Goal: Task Accomplishment & Management: Use online tool/utility

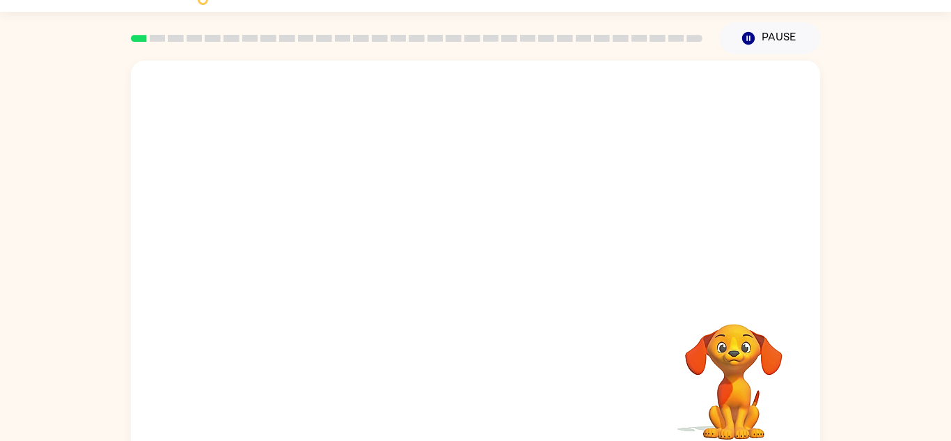
scroll to position [32, 0]
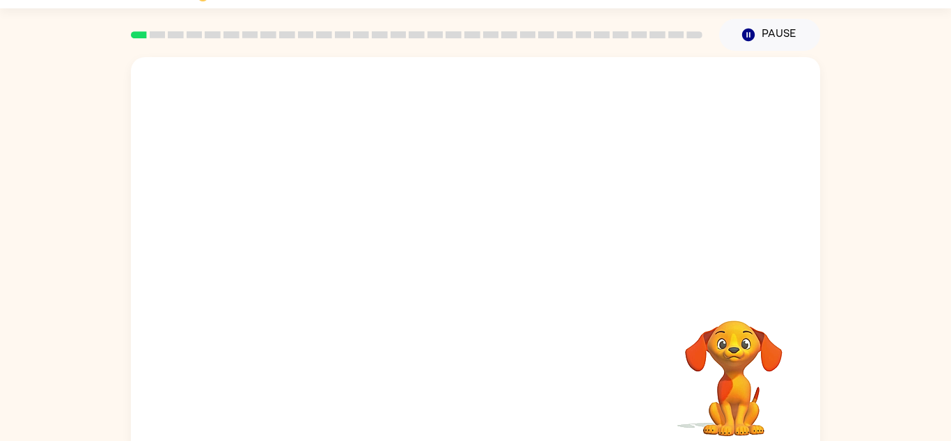
scroll to position [37, 0]
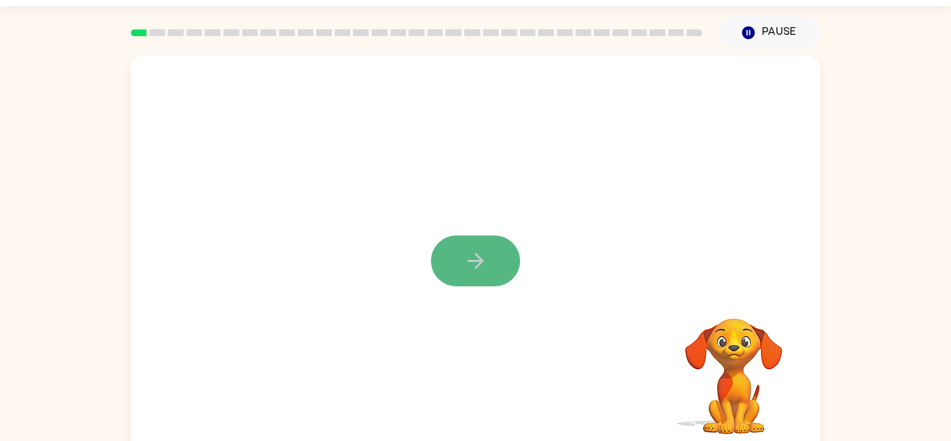
click at [448, 269] on button "button" at bounding box center [475, 260] width 89 height 51
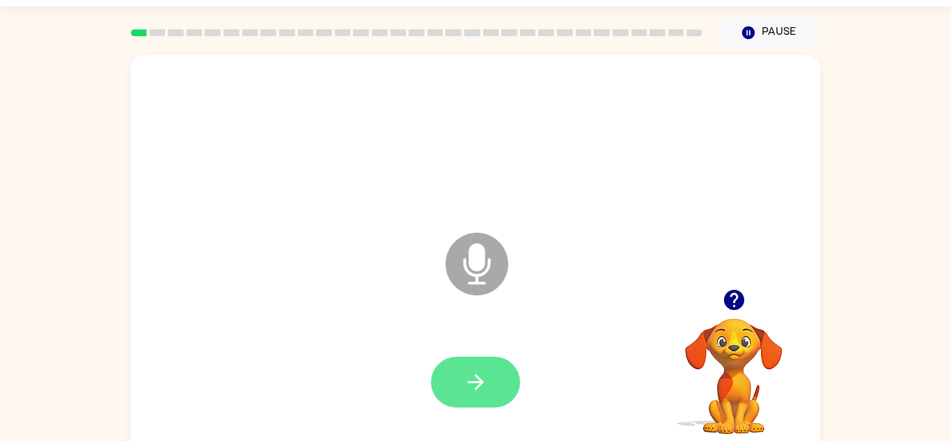
click at [472, 397] on button "button" at bounding box center [475, 381] width 89 height 51
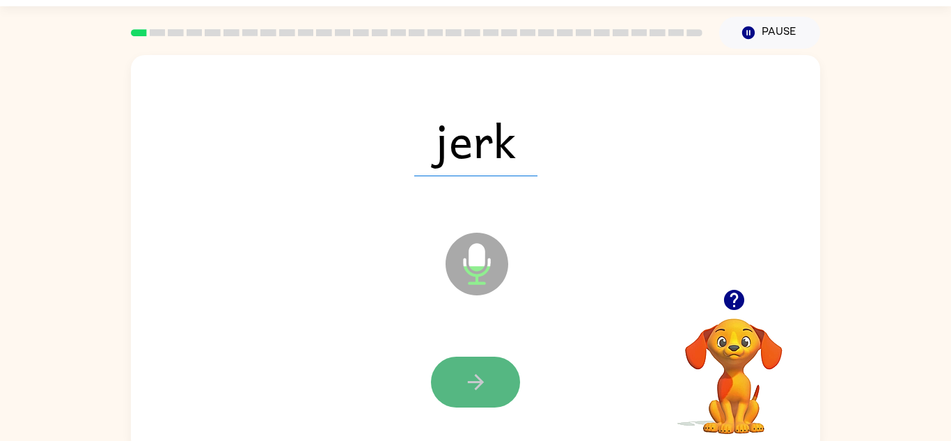
click at [461, 373] on button "button" at bounding box center [475, 381] width 89 height 51
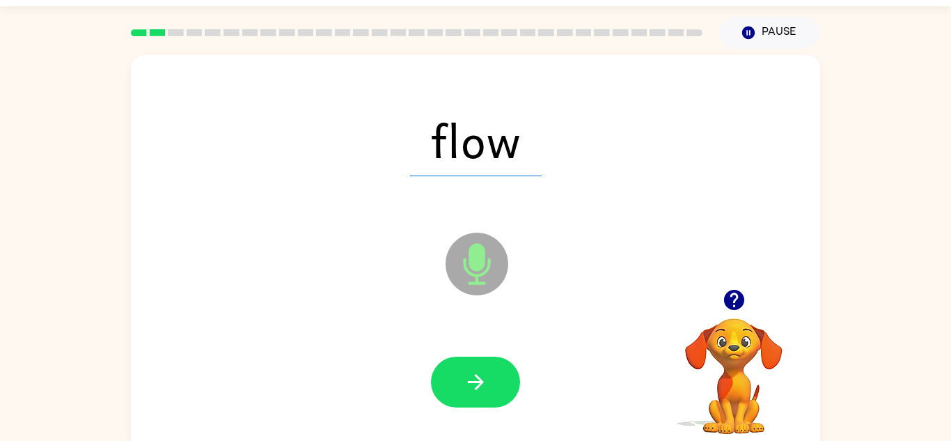
click at [461, 373] on button "button" at bounding box center [475, 381] width 89 height 51
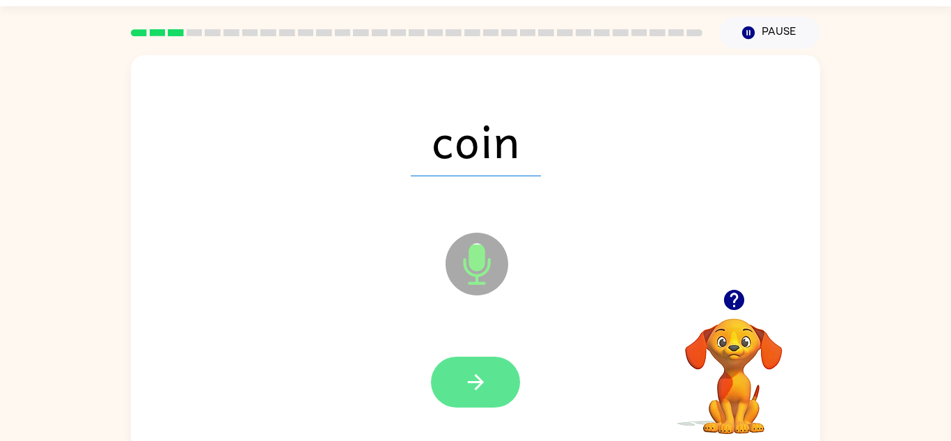
click at [473, 388] on icon "button" at bounding box center [476, 382] width 24 height 24
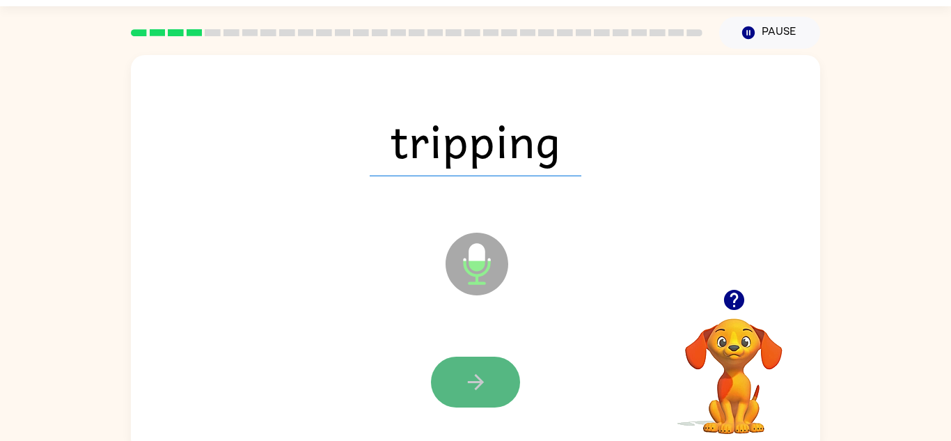
click at [473, 388] on icon "button" at bounding box center [476, 382] width 24 height 24
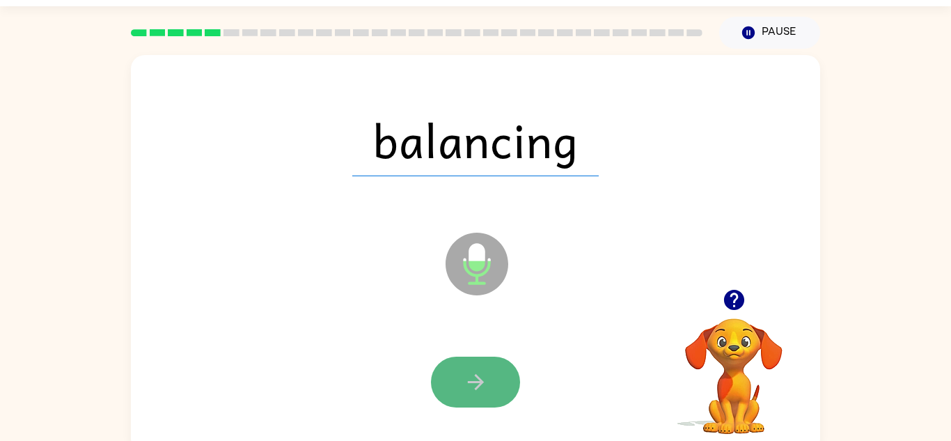
click at [473, 388] on icon "button" at bounding box center [476, 382] width 24 height 24
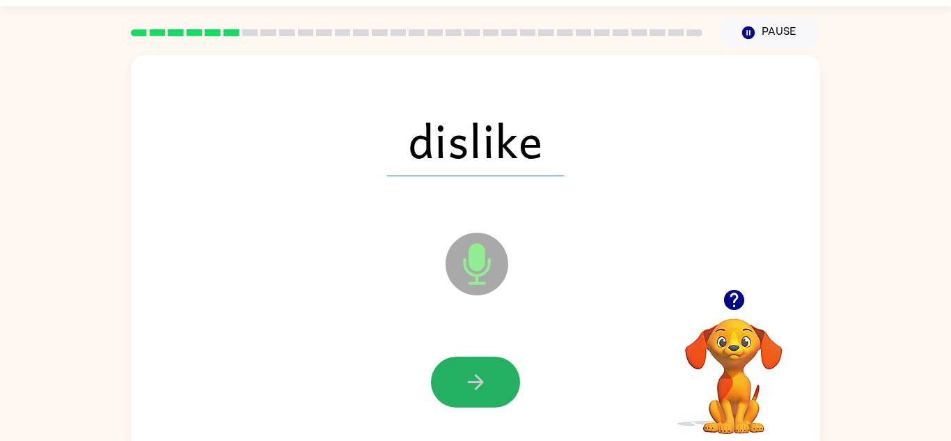
click at [490, 379] on button "button" at bounding box center [475, 381] width 89 height 51
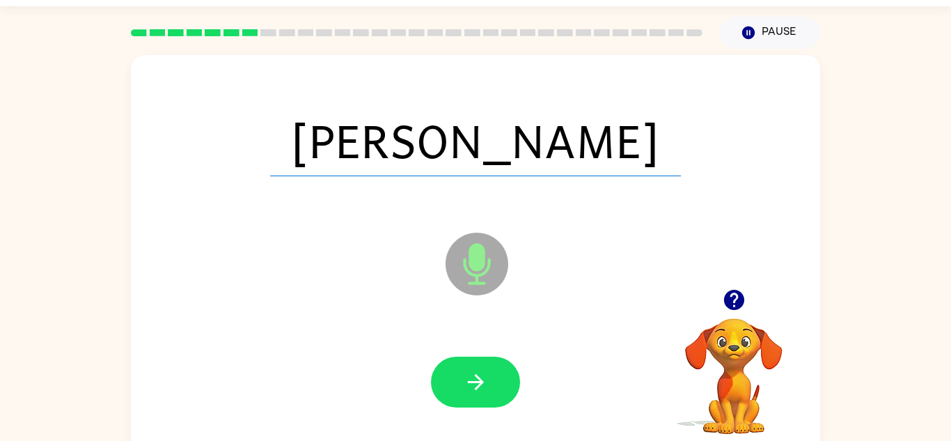
click at [490, 379] on button "button" at bounding box center [475, 381] width 89 height 51
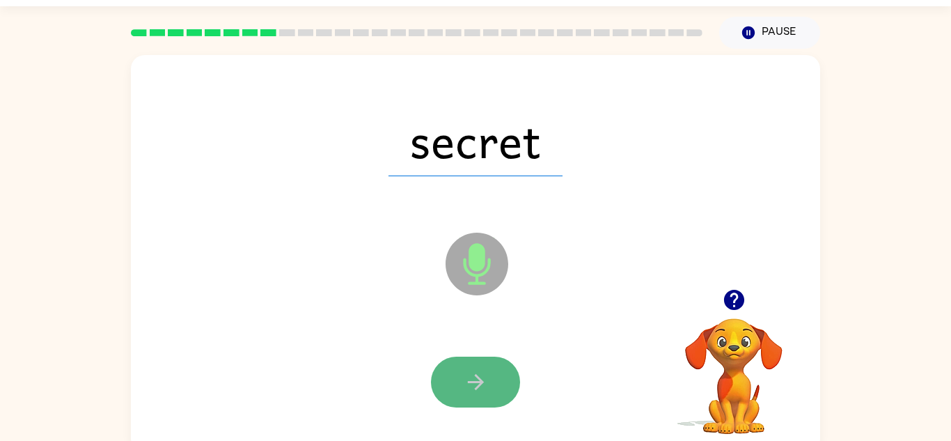
click at [489, 391] on button "button" at bounding box center [475, 381] width 89 height 51
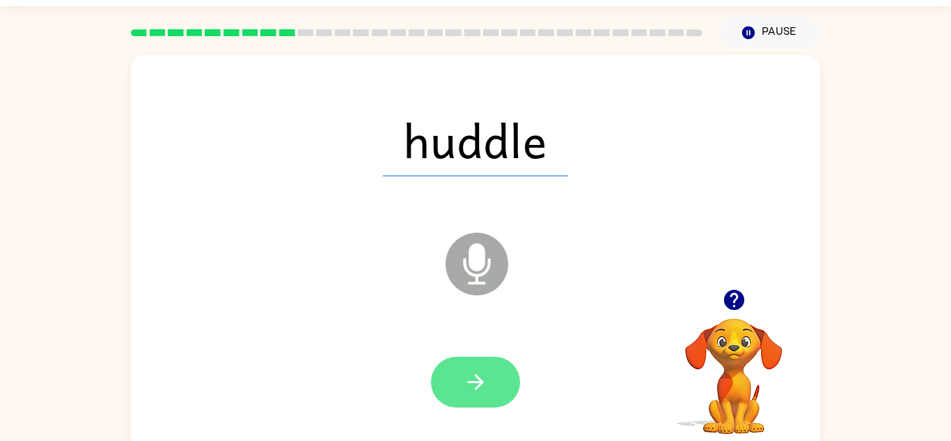
click at [469, 375] on icon "button" at bounding box center [476, 382] width 24 height 24
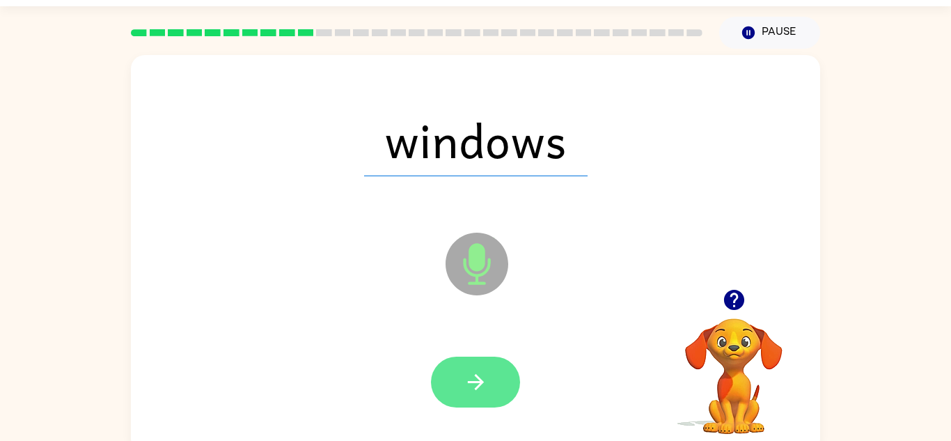
click at [469, 375] on icon "button" at bounding box center [476, 382] width 24 height 24
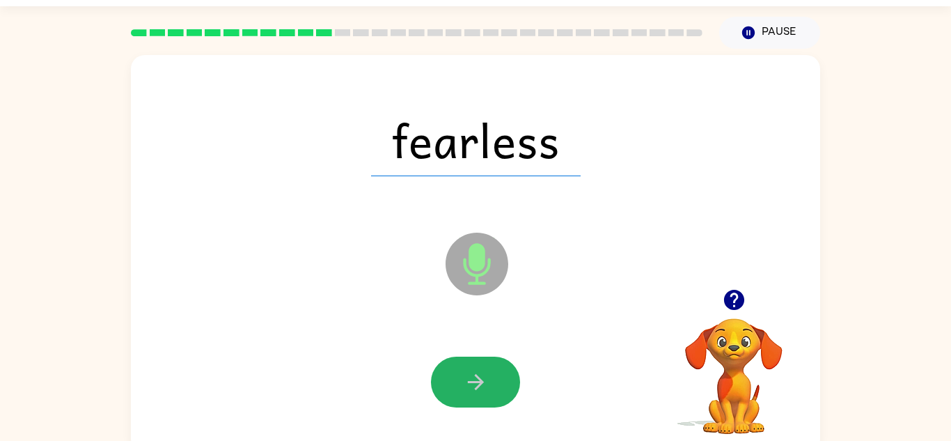
click at [469, 375] on icon "button" at bounding box center [476, 382] width 24 height 24
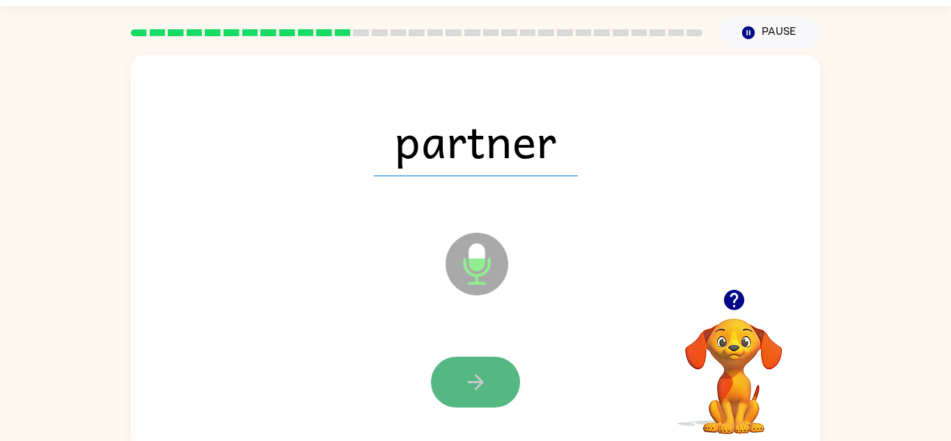
click at [475, 381] on icon "button" at bounding box center [475, 382] width 16 height 16
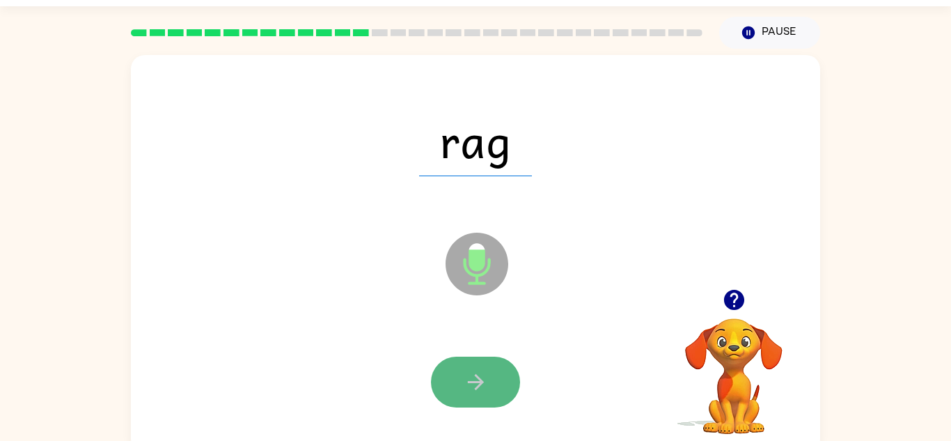
click at [476, 386] on icon "button" at bounding box center [475, 382] width 16 height 16
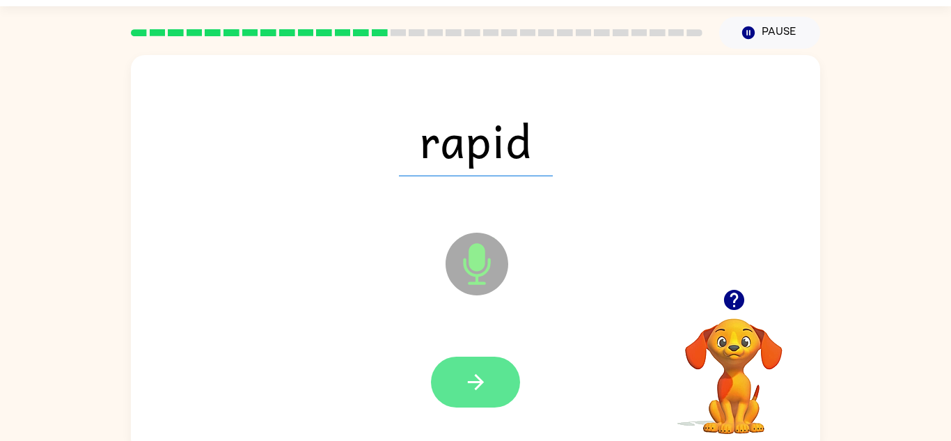
click at [477, 381] on icon "button" at bounding box center [475, 382] width 16 height 16
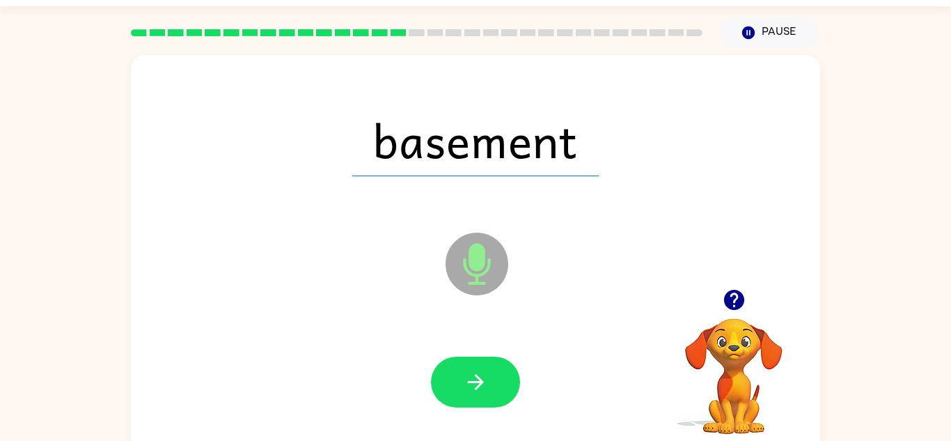
click at [477, 381] on icon "button" at bounding box center [475, 382] width 16 height 16
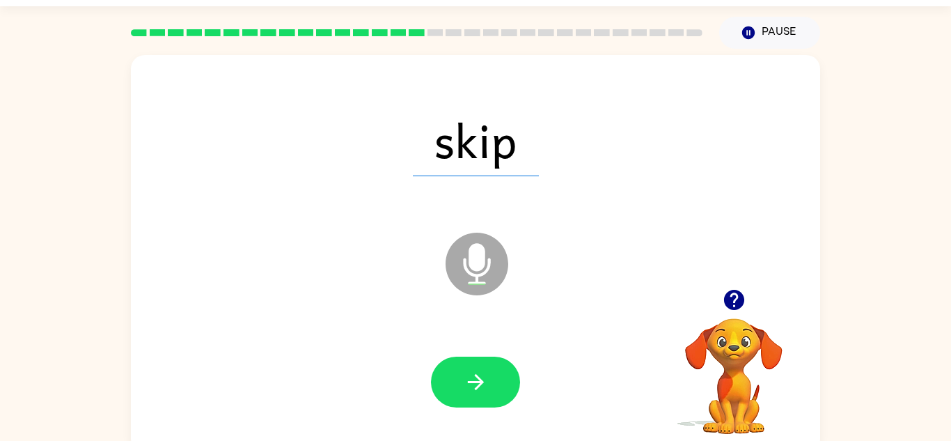
click at [477, 381] on icon "button" at bounding box center [475, 382] width 16 height 16
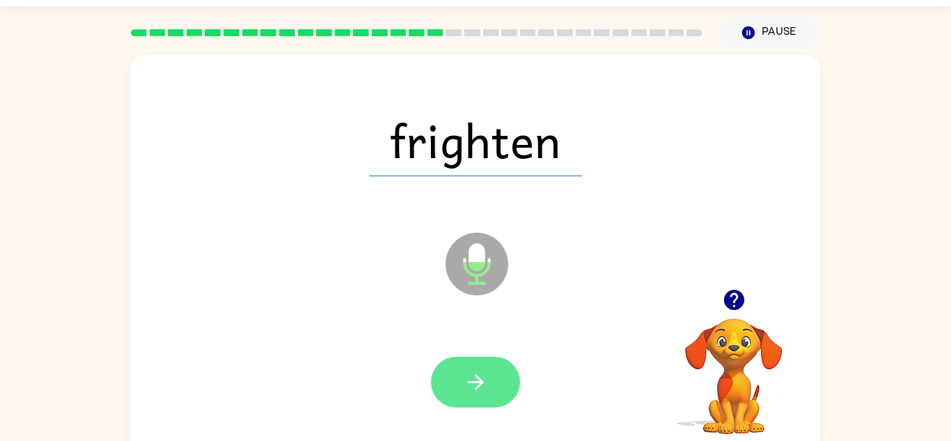
click at [481, 389] on icon "button" at bounding box center [476, 382] width 24 height 24
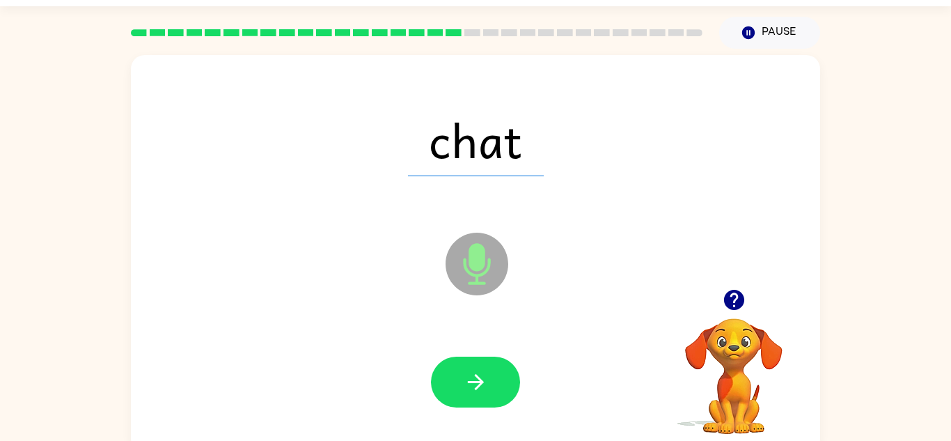
click at [481, 389] on icon "button" at bounding box center [476, 382] width 24 height 24
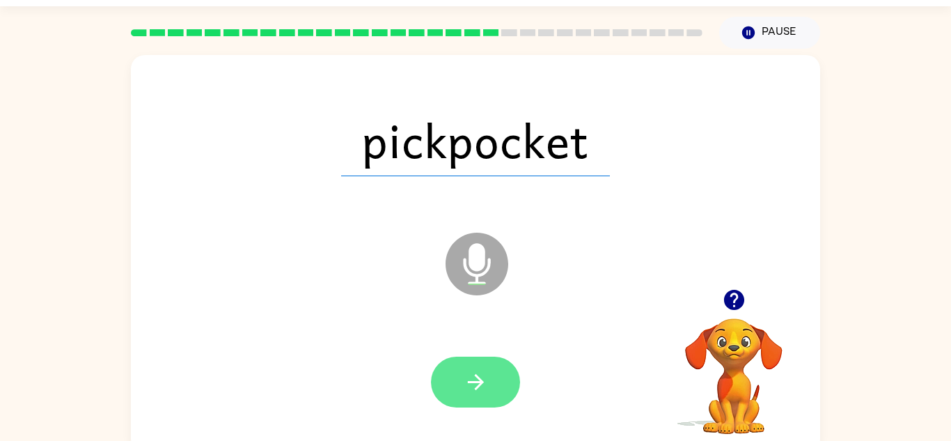
click at [475, 376] on icon "button" at bounding box center [476, 382] width 24 height 24
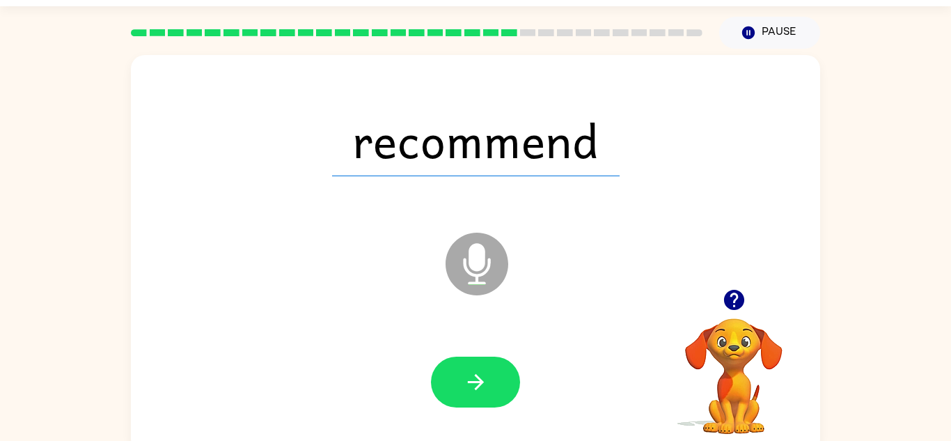
click at [475, 376] on icon "button" at bounding box center [476, 382] width 24 height 24
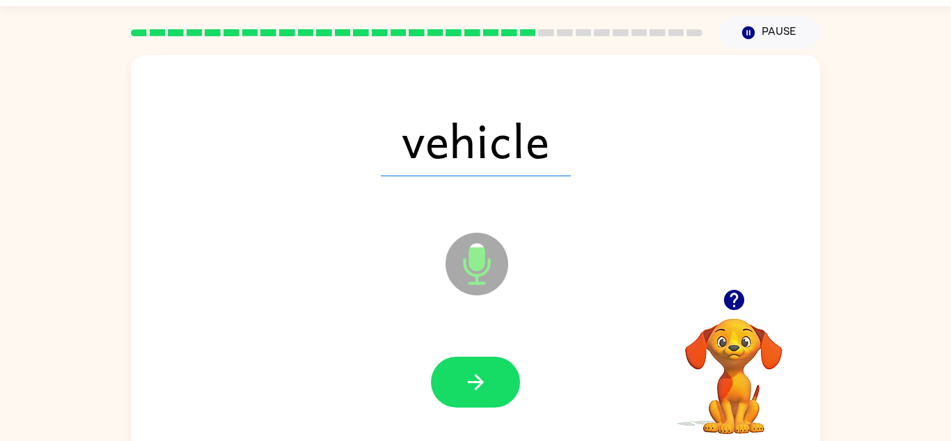
click at [475, 376] on icon "button" at bounding box center [476, 382] width 24 height 24
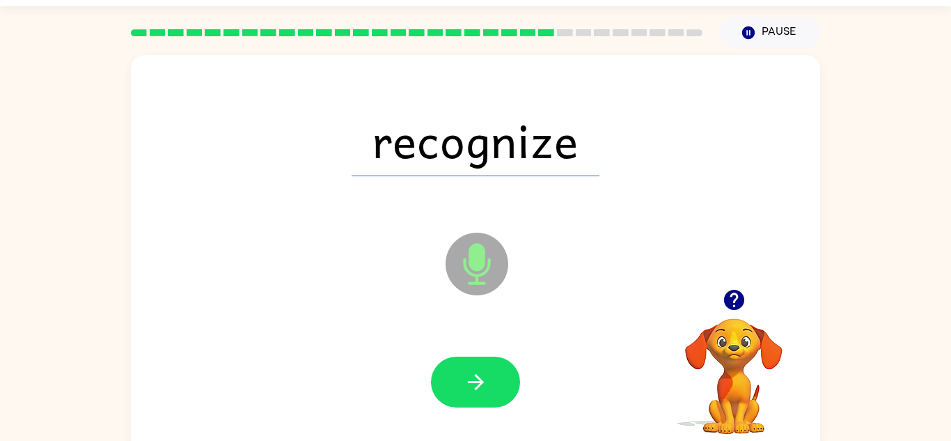
click at [475, 376] on icon "button" at bounding box center [476, 382] width 24 height 24
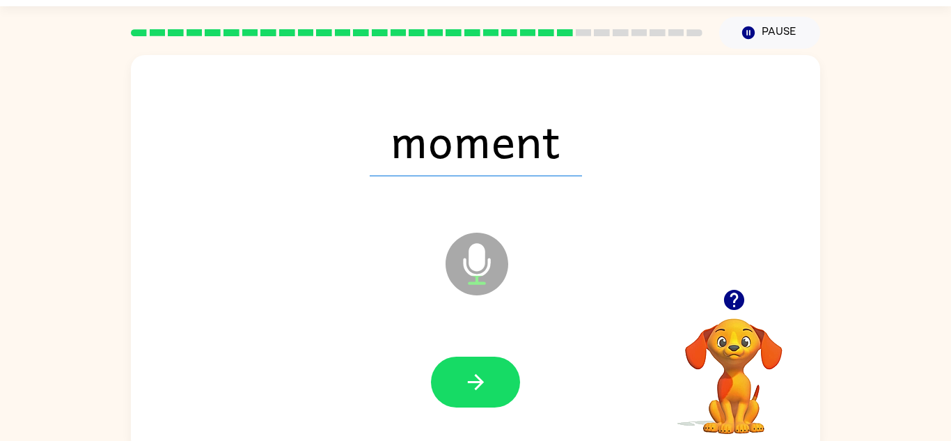
click at [475, 376] on icon "button" at bounding box center [476, 382] width 24 height 24
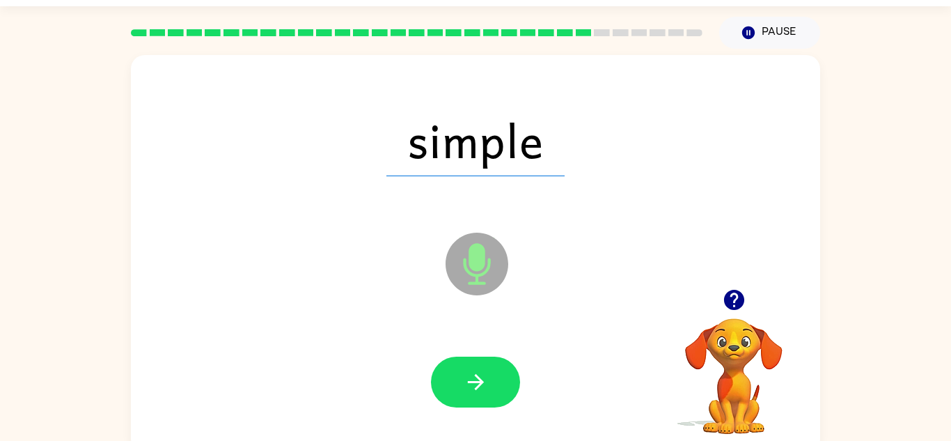
click at [475, 376] on icon "button" at bounding box center [476, 382] width 24 height 24
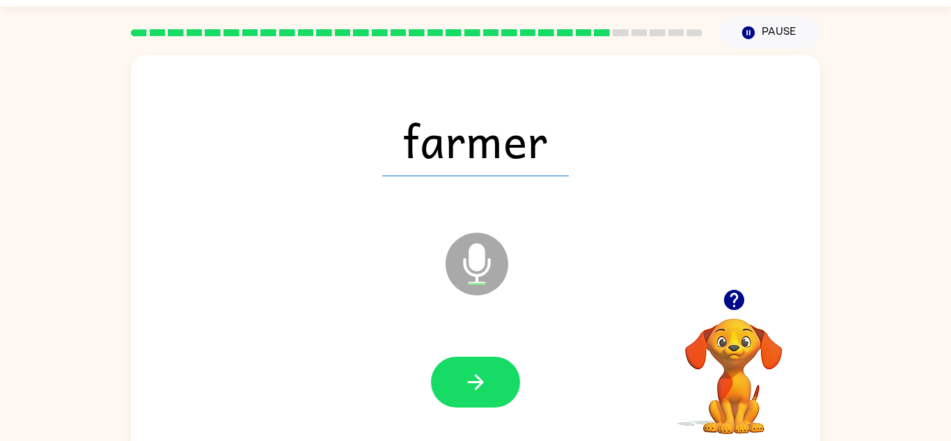
click at [475, 376] on icon "button" at bounding box center [476, 382] width 24 height 24
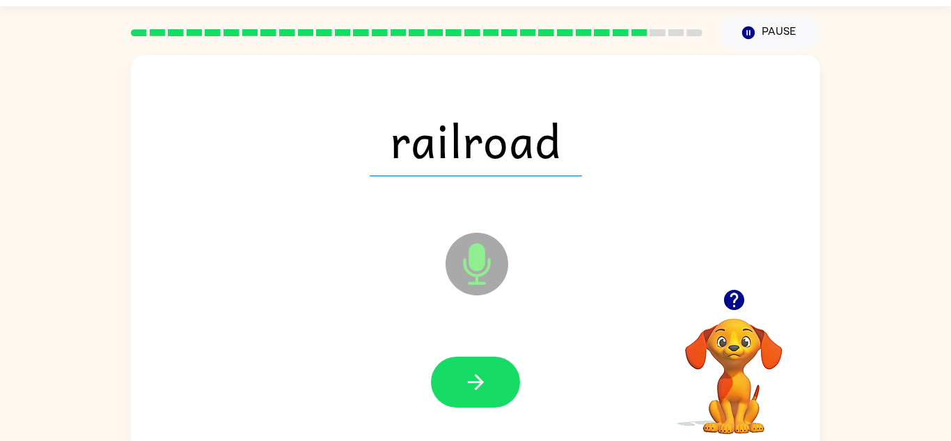
click at [475, 376] on icon "button" at bounding box center [476, 382] width 24 height 24
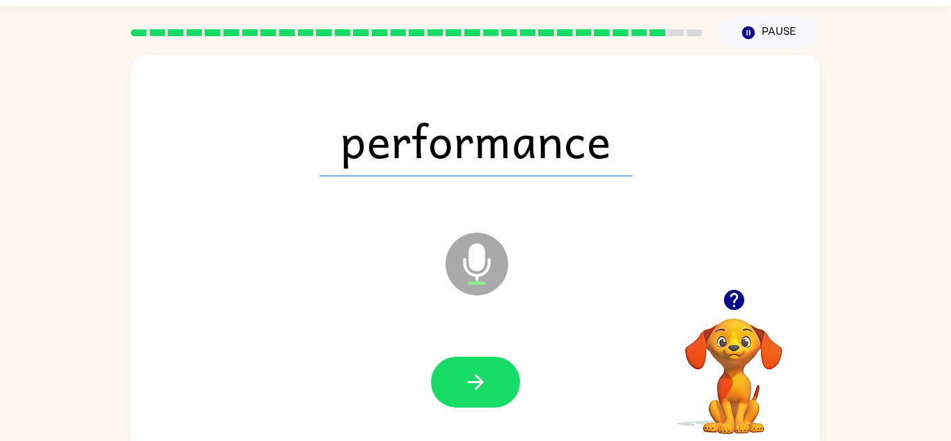
click at [475, 376] on icon "button" at bounding box center [476, 382] width 24 height 24
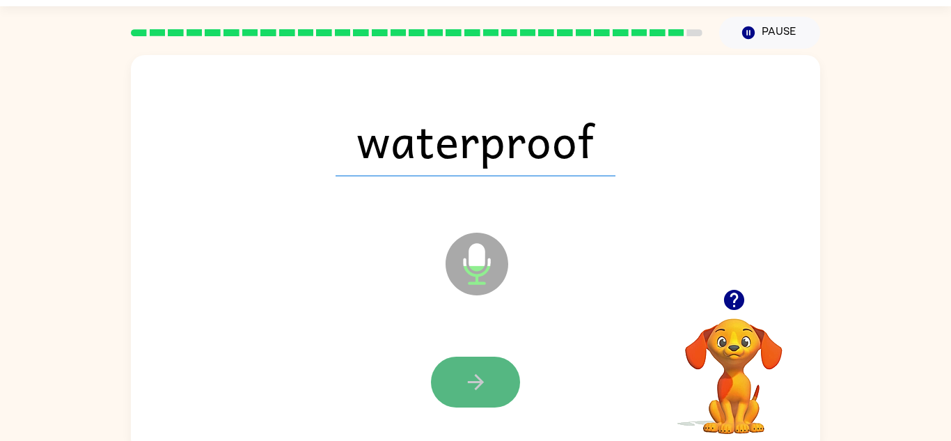
click at [485, 371] on icon "button" at bounding box center [476, 382] width 24 height 24
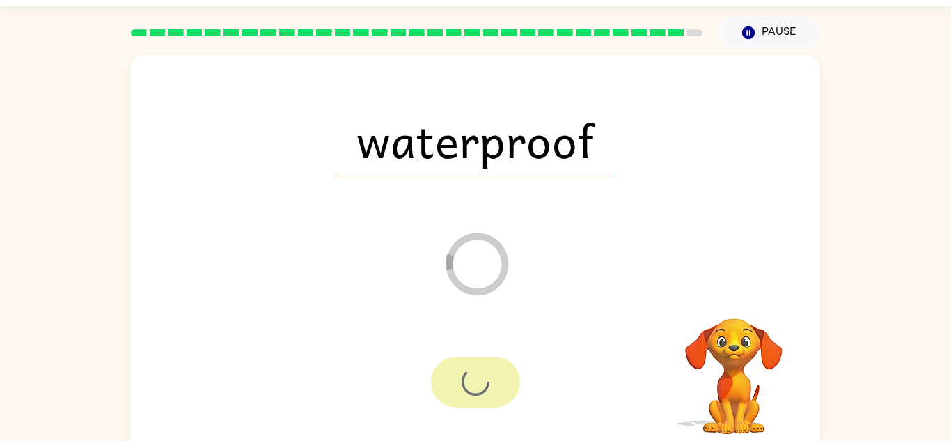
scroll to position [24, 0]
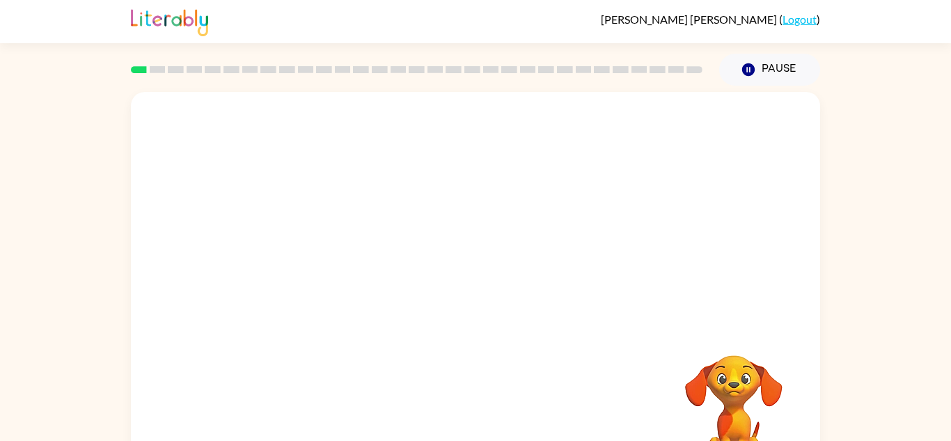
click at [405, 213] on div at bounding box center [475, 209] width 689 height 234
click at [458, 286] on button "button" at bounding box center [475, 297] width 89 height 51
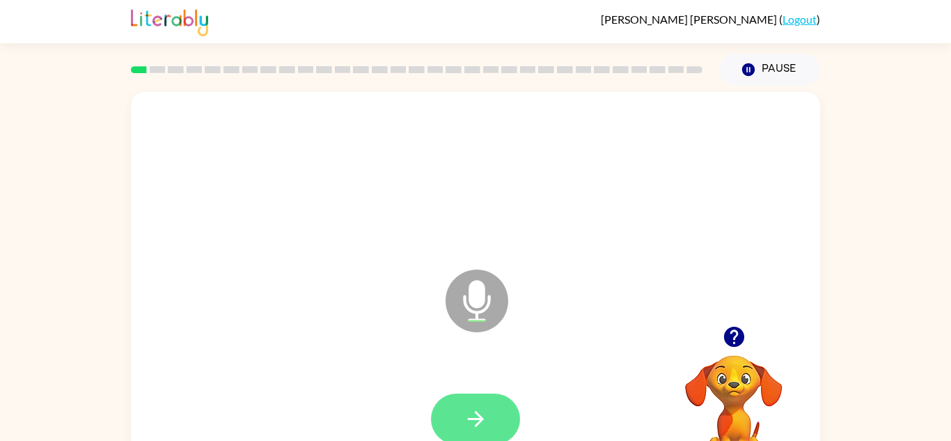
click at [501, 421] on button "button" at bounding box center [475, 418] width 89 height 51
click at [464, 356] on icon "Microphone The Microphone is here when it is your turn to talk" at bounding box center [546, 318] width 209 height 104
click at [464, 421] on icon "button" at bounding box center [476, 419] width 24 height 24
click at [476, 400] on button "button" at bounding box center [475, 418] width 89 height 51
click at [482, 414] on icon "button" at bounding box center [476, 419] width 24 height 24
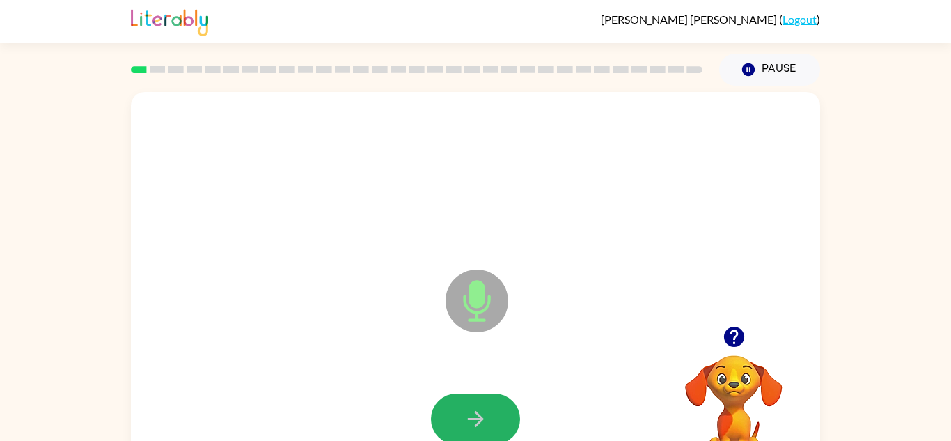
click at [482, 414] on icon "button" at bounding box center [476, 419] width 24 height 24
click at [489, 424] on button "button" at bounding box center [475, 418] width 89 height 51
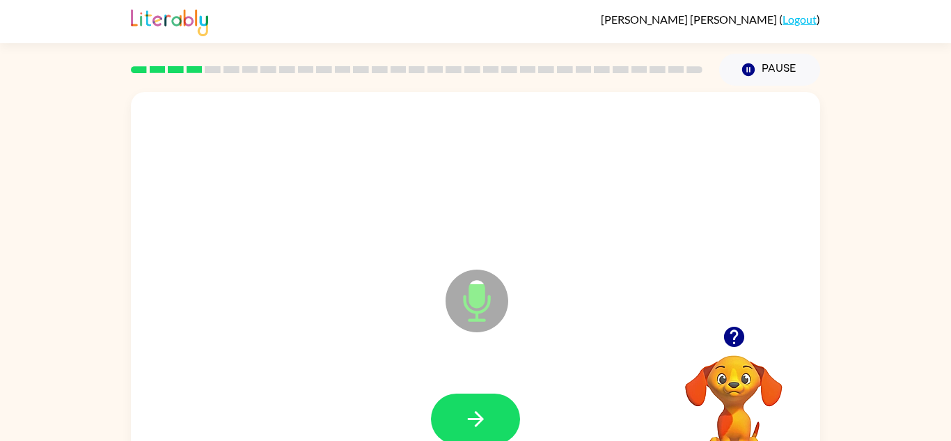
click at [489, 424] on button "button" at bounding box center [475, 418] width 89 height 51
click at [486, 421] on icon "button" at bounding box center [476, 419] width 24 height 24
click at [487, 421] on icon "button" at bounding box center [476, 419] width 24 height 24
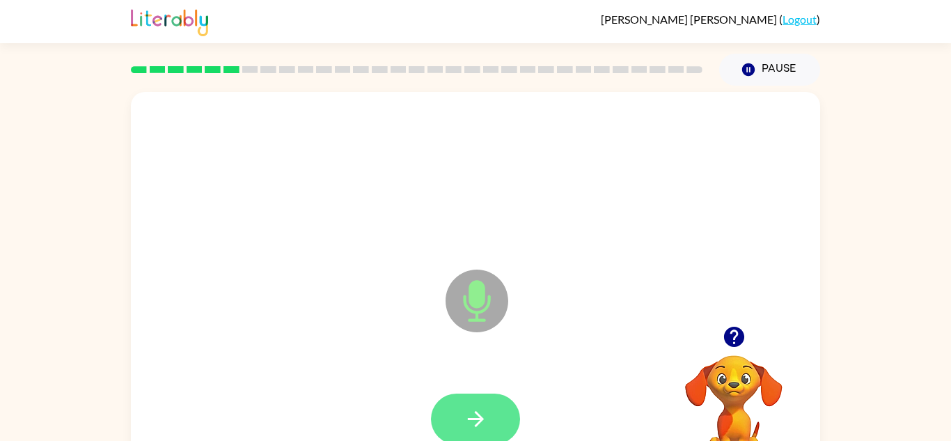
click at [485, 421] on icon "button" at bounding box center [476, 419] width 24 height 24
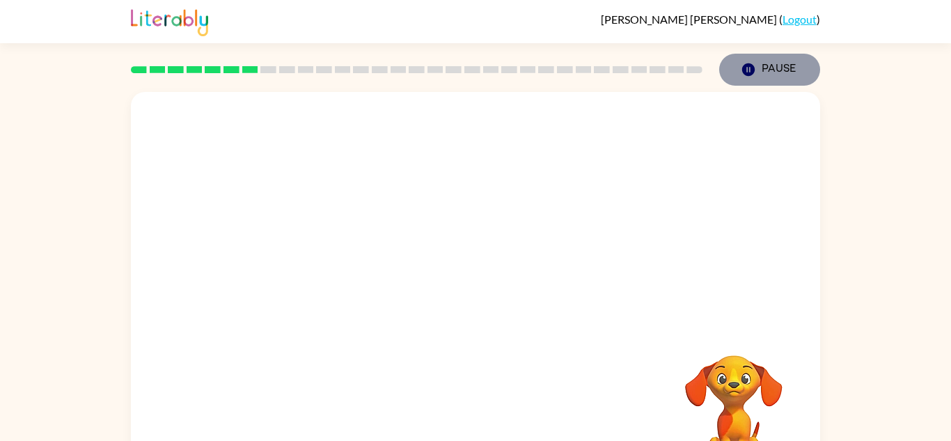
click at [765, 74] on button "Pause Pause" at bounding box center [769, 70] width 101 height 32
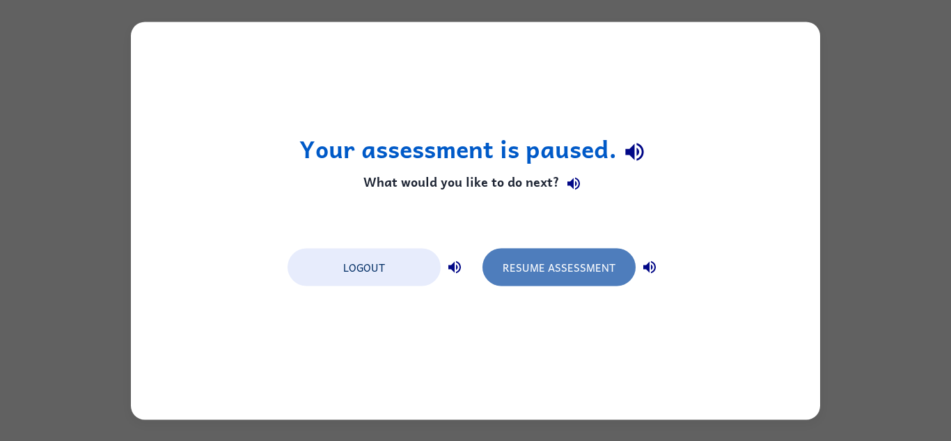
click at [567, 281] on button "Resume Assessment" at bounding box center [558, 267] width 153 height 38
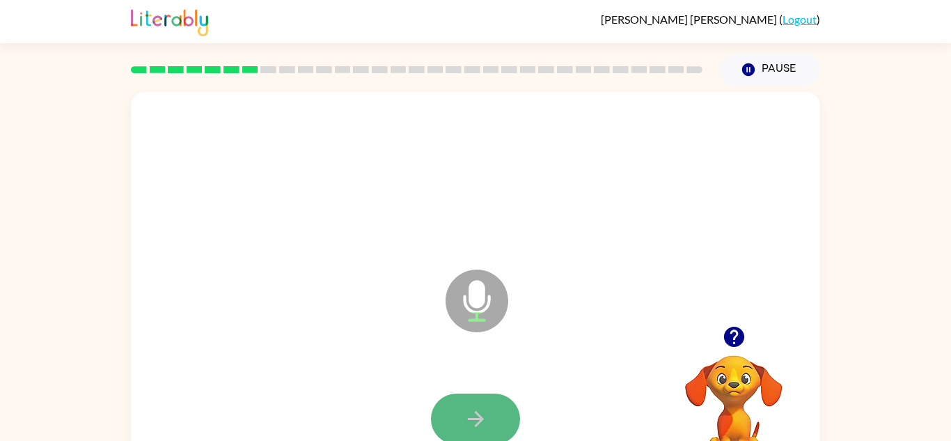
click at [482, 411] on icon "button" at bounding box center [476, 419] width 24 height 24
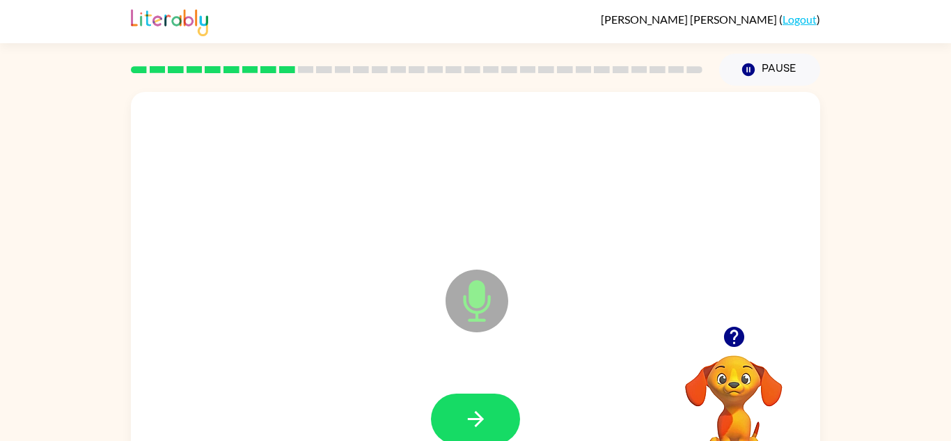
click at [482, 411] on icon "button" at bounding box center [476, 419] width 24 height 24
click at [496, 425] on button "button" at bounding box center [475, 418] width 89 height 51
click at [493, 431] on button "button" at bounding box center [475, 418] width 89 height 51
click at [745, 395] on video "Your browser must support playing .mp4 files to use Literably. Please try using…" at bounding box center [733, 402] width 139 height 139
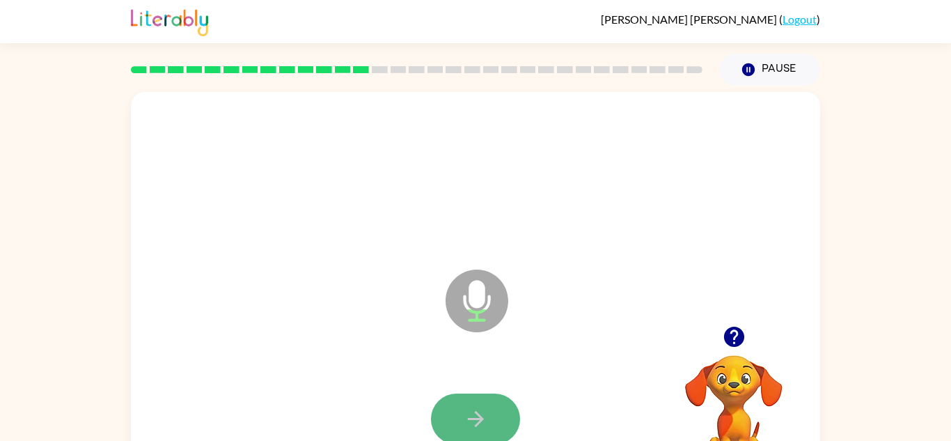
click at [462, 393] on button "button" at bounding box center [475, 418] width 89 height 51
click at [467, 407] on icon "button" at bounding box center [476, 419] width 24 height 24
click at [732, 347] on icon "button" at bounding box center [734, 336] width 24 height 24
click at [464, 427] on icon "button" at bounding box center [476, 419] width 24 height 24
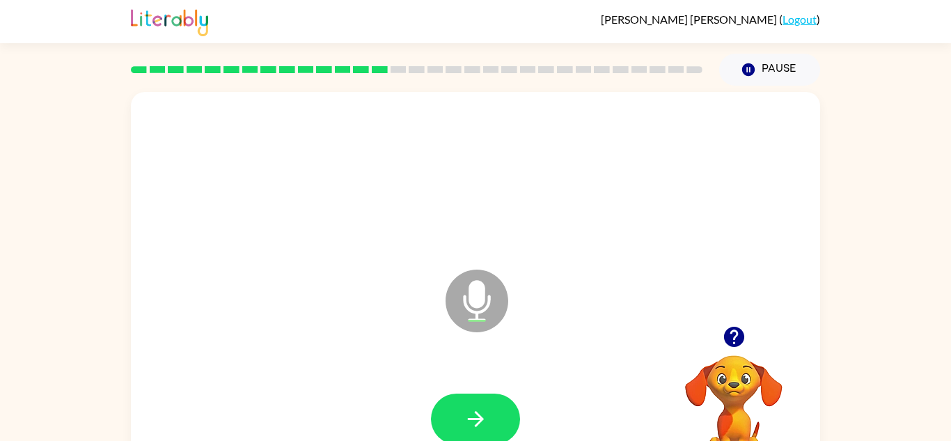
click at [246, 427] on div at bounding box center [475, 419] width 661 height 114
click at [464, 409] on icon "button" at bounding box center [476, 419] width 24 height 24
click at [735, 330] on icon "button" at bounding box center [734, 336] width 24 height 24
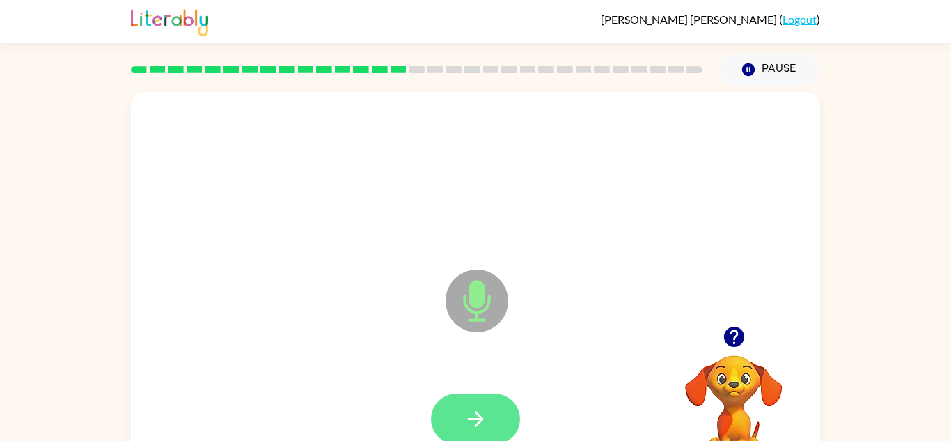
click at [492, 395] on button "button" at bounding box center [475, 418] width 89 height 51
click at [490, 416] on button "button" at bounding box center [475, 418] width 89 height 51
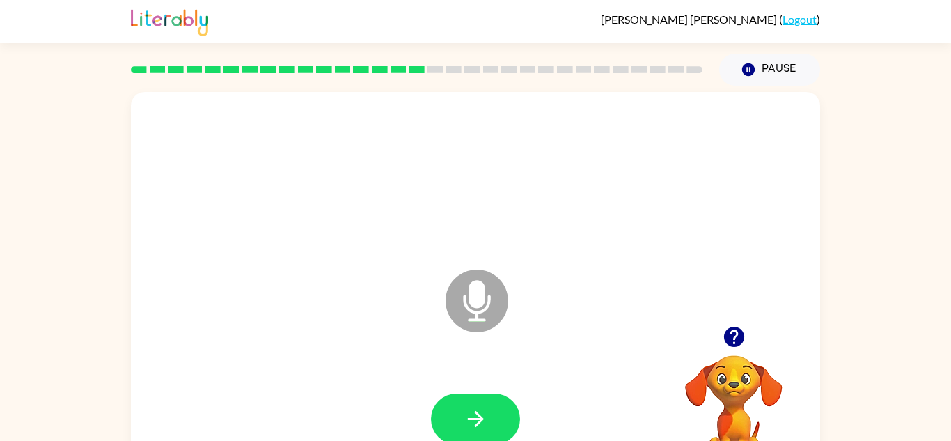
click at [744, 329] on icon "button" at bounding box center [734, 336] width 24 height 24
click at [491, 416] on button "button" at bounding box center [475, 418] width 89 height 51
click at [492, 421] on button "button" at bounding box center [475, 418] width 89 height 51
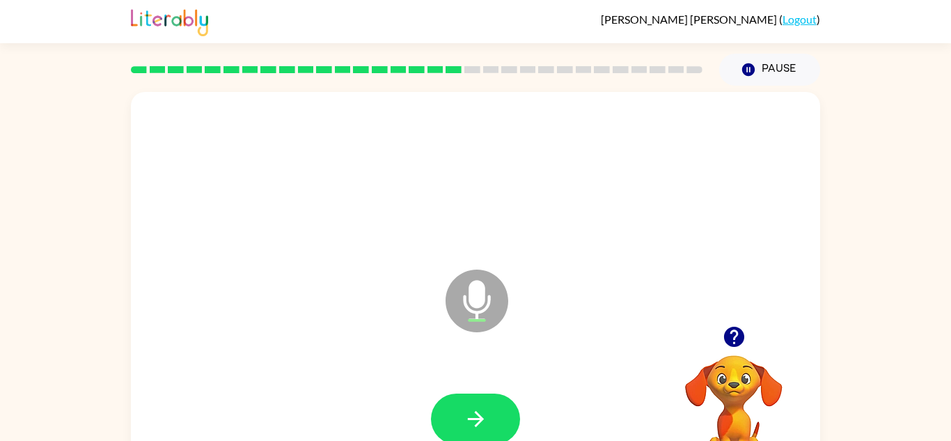
click at [492, 421] on button "button" at bounding box center [475, 418] width 89 height 51
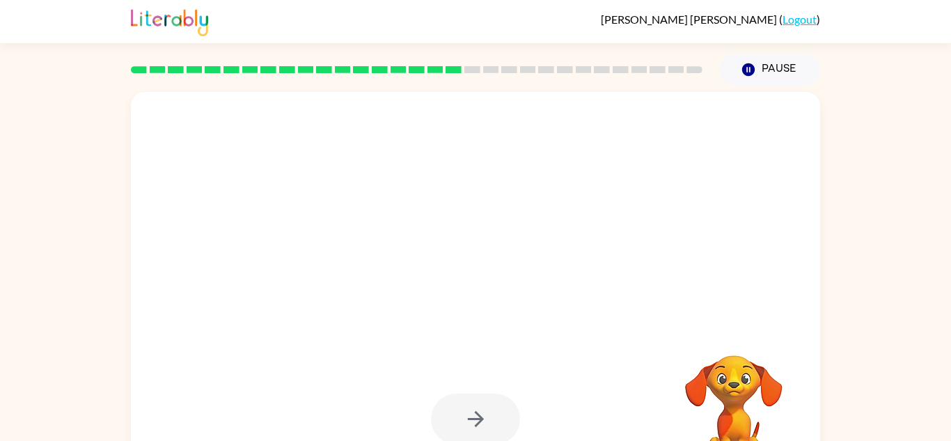
click at [492, 421] on div at bounding box center [475, 418] width 89 height 51
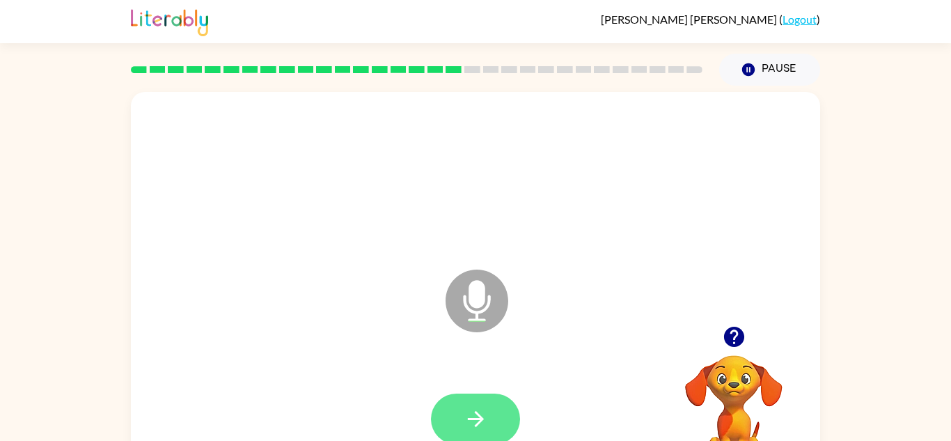
click at [489, 418] on button "button" at bounding box center [475, 418] width 89 height 51
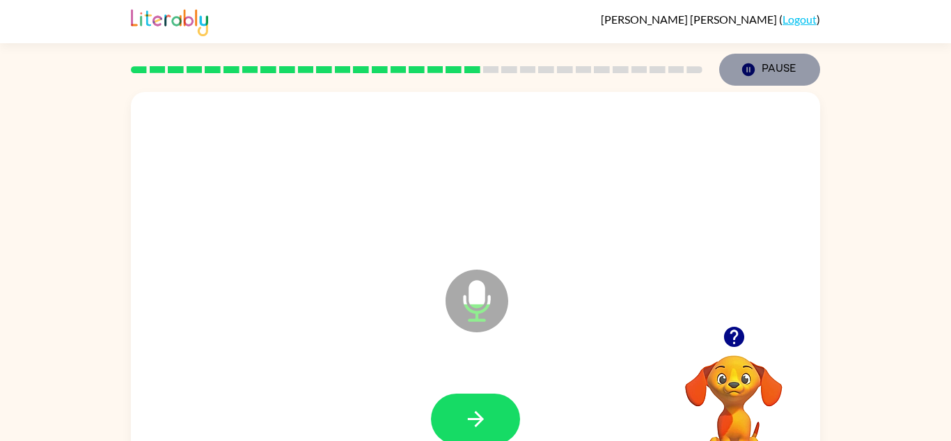
click at [777, 83] on button "Pause Pause" at bounding box center [769, 70] width 101 height 32
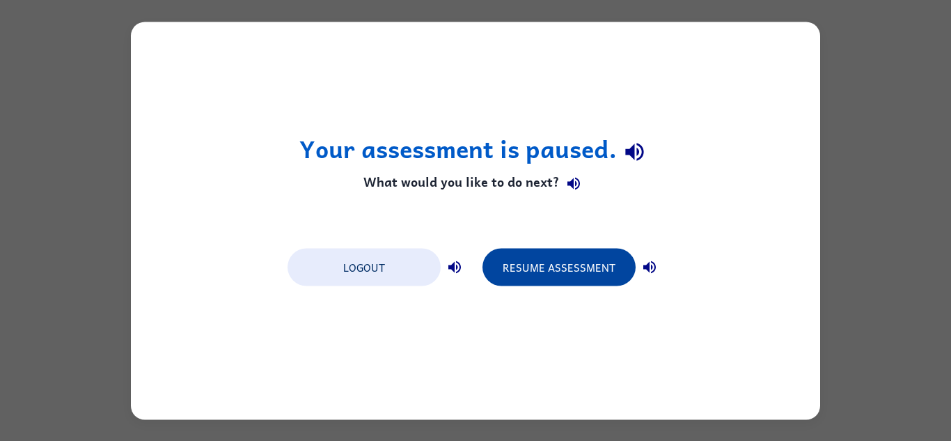
click at [576, 262] on button "Resume Assessment" at bounding box center [558, 267] width 153 height 38
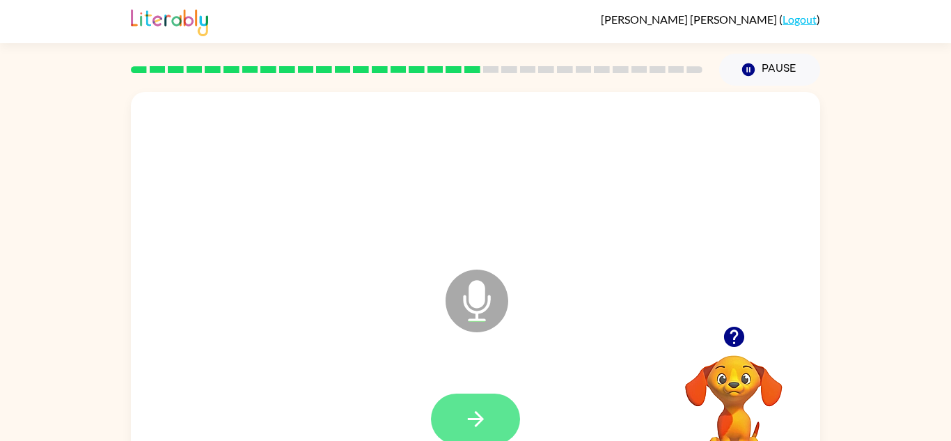
click at [486, 429] on icon "button" at bounding box center [476, 419] width 24 height 24
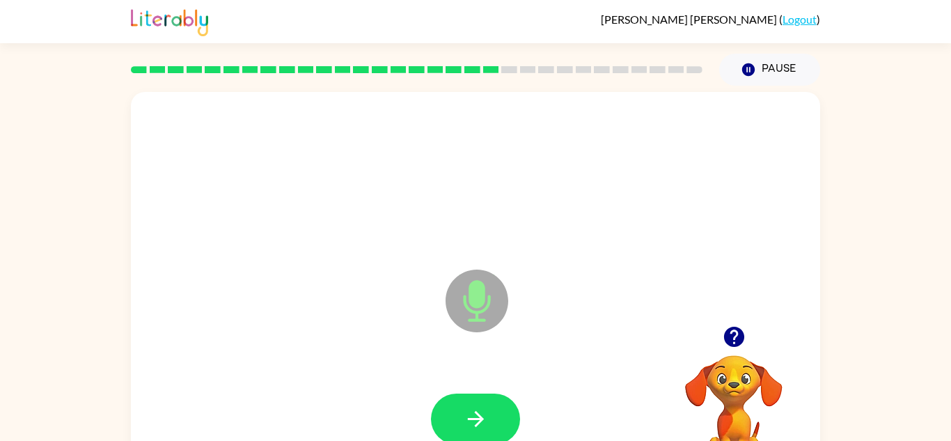
click at [486, 429] on icon "button" at bounding box center [476, 419] width 24 height 24
click at [464, 418] on icon "button" at bounding box center [476, 419] width 24 height 24
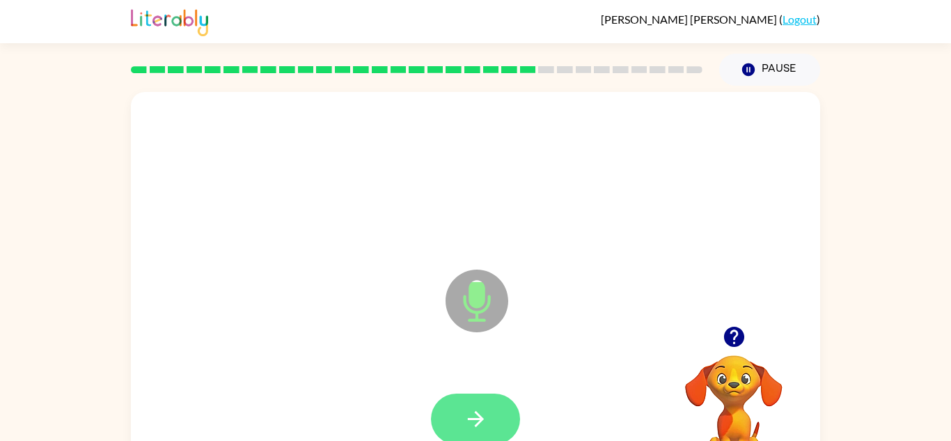
click at [462, 433] on button "button" at bounding box center [475, 418] width 89 height 51
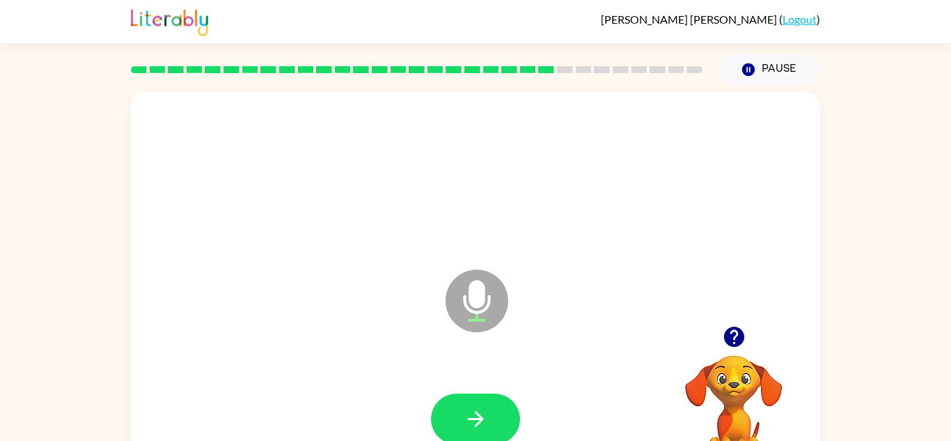
click at [475, 377] on div at bounding box center [475, 419] width 661 height 114
click at [499, 400] on button "button" at bounding box center [475, 418] width 89 height 51
click at [482, 435] on button "button" at bounding box center [475, 418] width 89 height 51
click at [483, 432] on button "button" at bounding box center [475, 418] width 89 height 51
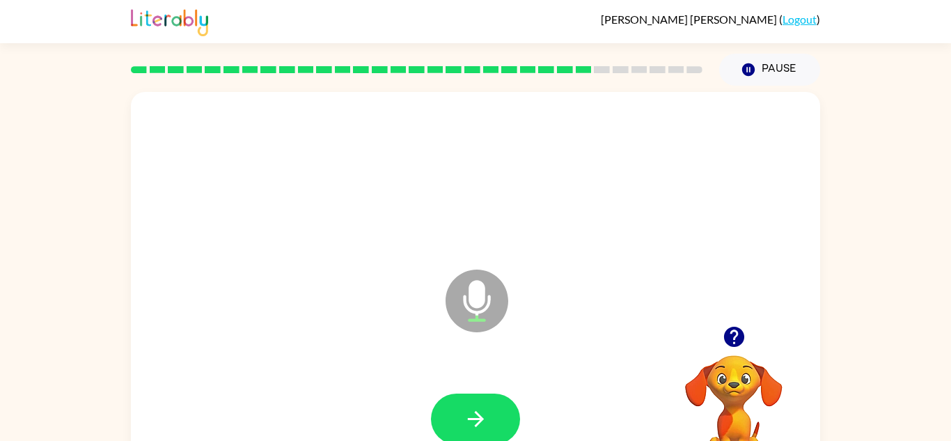
click at [722, 326] on icon "button" at bounding box center [734, 336] width 24 height 24
click at [476, 407] on icon "button" at bounding box center [476, 419] width 24 height 24
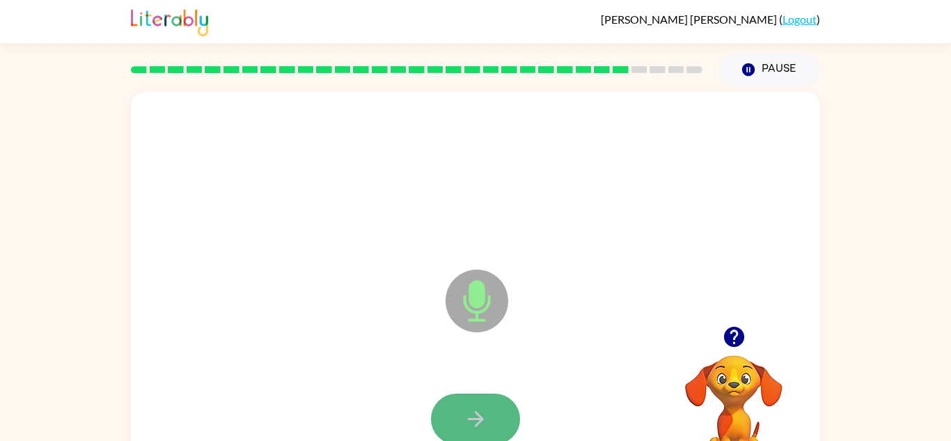
click at [482, 408] on icon "button" at bounding box center [476, 419] width 24 height 24
click at [480, 409] on icon "button" at bounding box center [476, 419] width 24 height 24
click at [496, 407] on button "button" at bounding box center [475, 418] width 89 height 51
click at [491, 416] on button "button" at bounding box center [475, 418] width 89 height 51
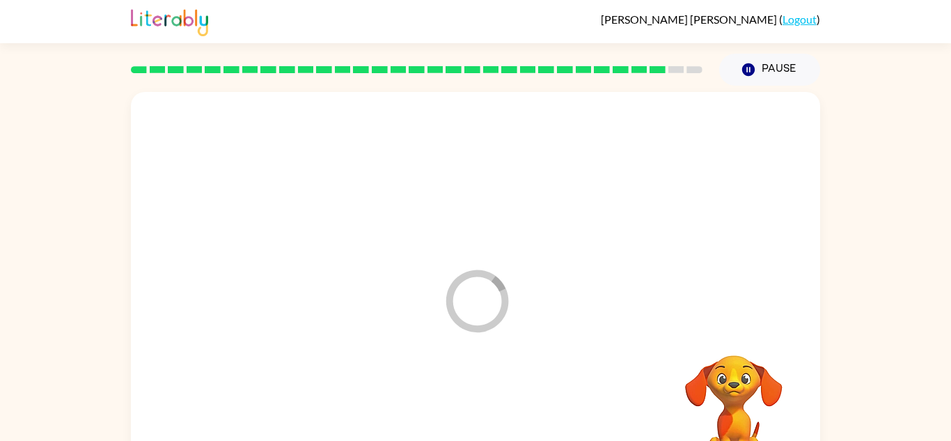
click at [491, 416] on div at bounding box center [475, 419] width 661 height 114
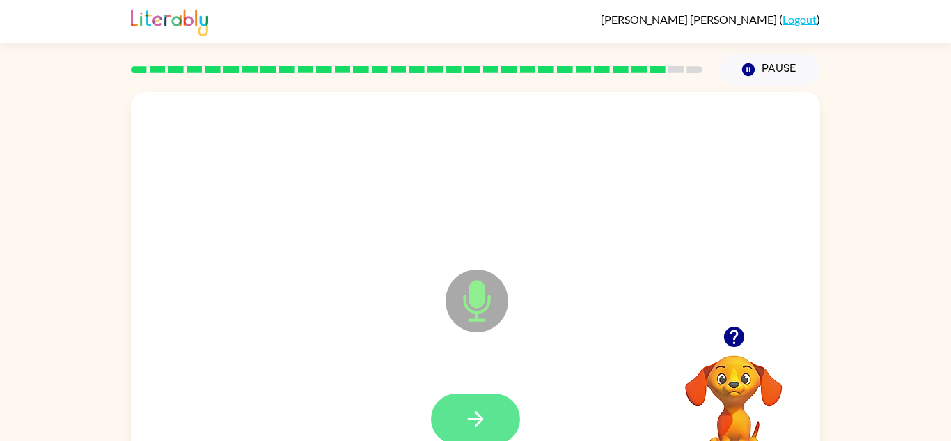
click at [489, 410] on button "button" at bounding box center [475, 418] width 89 height 51
click at [492, 410] on button "button" at bounding box center [475, 418] width 89 height 51
